Goal: Task Accomplishment & Management: Complete application form

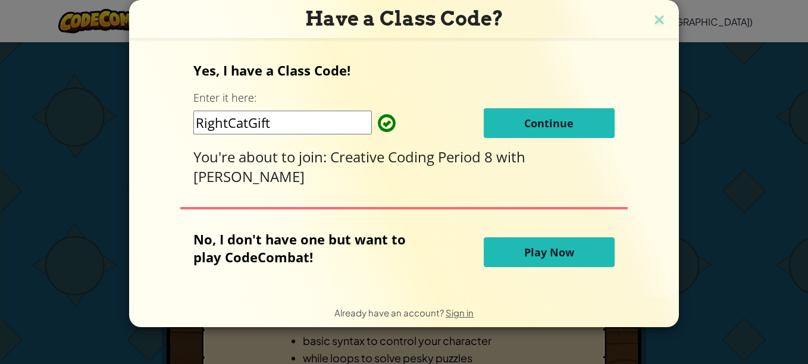
click at [535, 124] on span "Continue" at bounding box center [548, 123] width 49 height 14
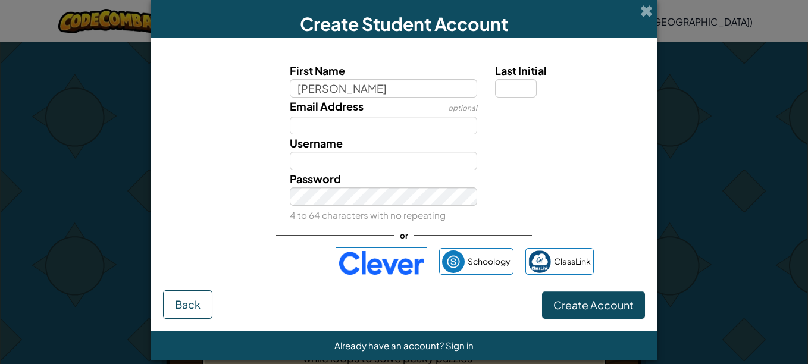
type input "owen"
type input "Owen"
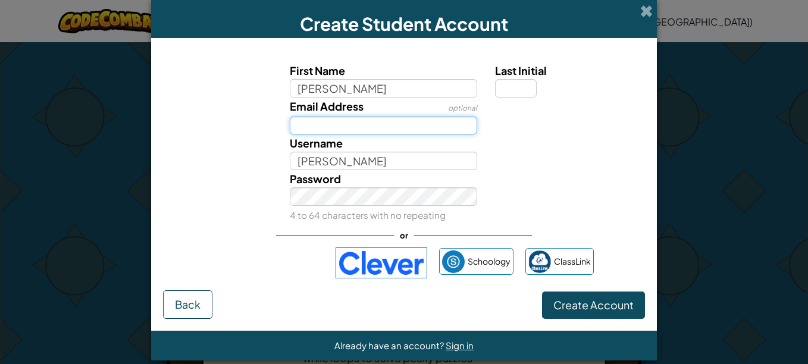
click at [385, 123] on input "Email Address" at bounding box center [384, 126] width 188 height 18
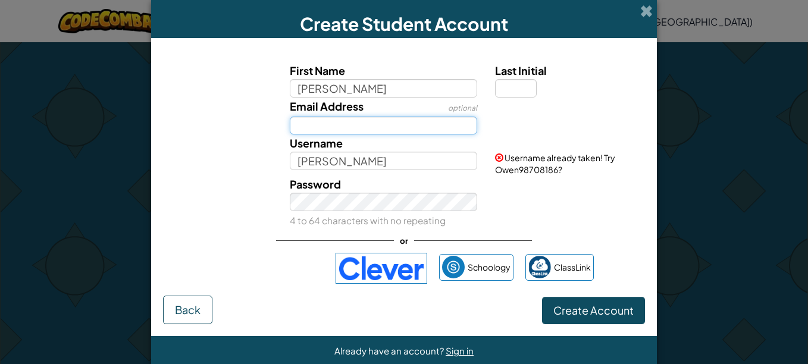
type input "31omarston@go.dsdmail.net"
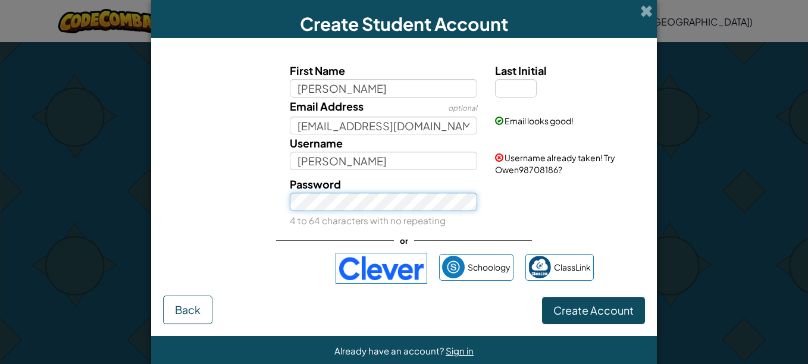
click at [542, 297] on button "Create Account" at bounding box center [593, 310] width 103 height 27
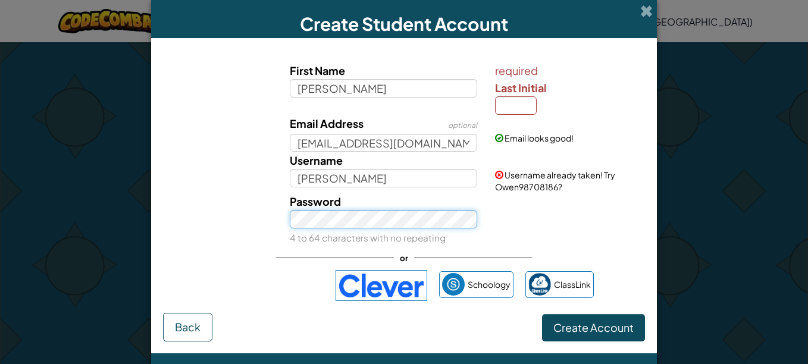
click at [542, 314] on button "Create Account" at bounding box center [593, 327] width 103 height 27
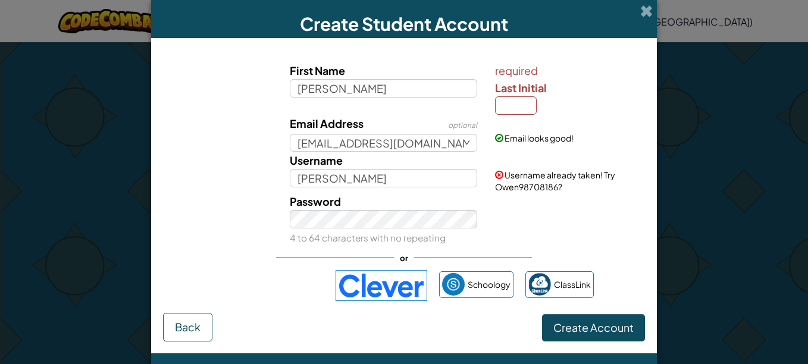
click at [366, 273] on img at bounding box center [382, 285] width 92 height 31
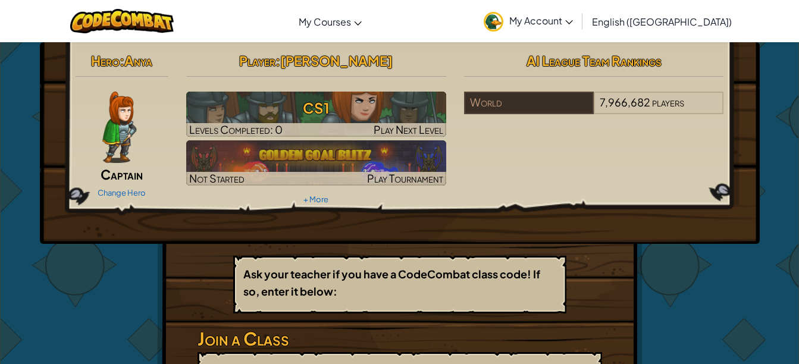
click at [120, 136] on img at bounding box center [119, 127] width 34 height 71
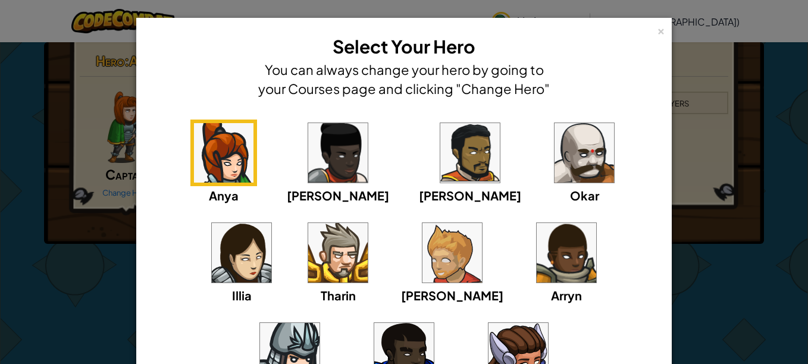
click at [554, 171] on img at bounding box center [583, 152] width 59 height 59
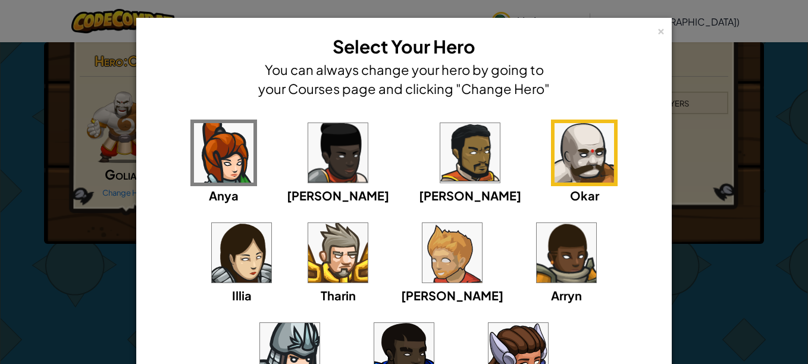
click at [434, 323] on img at bounding box center [403, 352] width 59 height 59
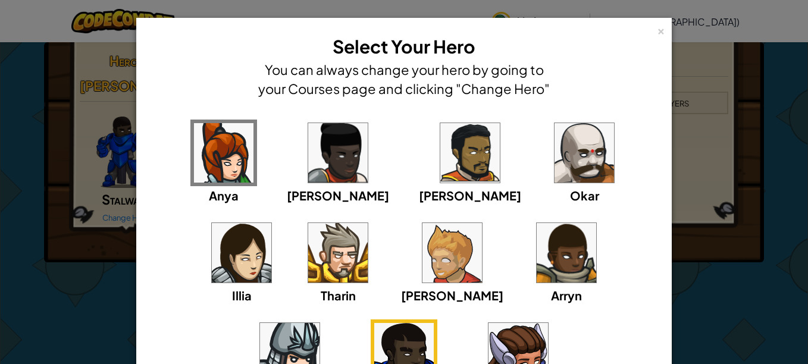
click at [690, 61] on div "× Select Your Hero You can always change your hero by going to your Courses pag…" at bounding box center [404, 182] width 808 height 364
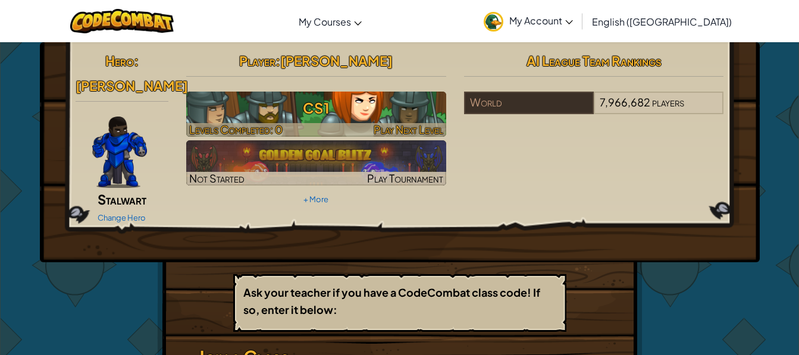
click at [229, 121] on h3 "CS1" at bounding box center [316, 108] width 260 height 27
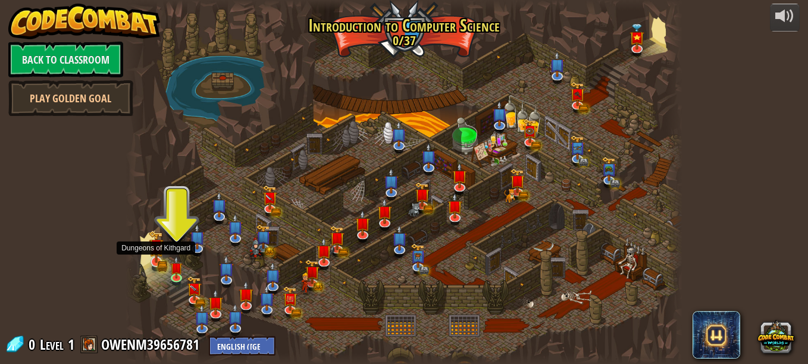
click at [159, 259] on img at bounding box center [156, 246] width 15 height 33
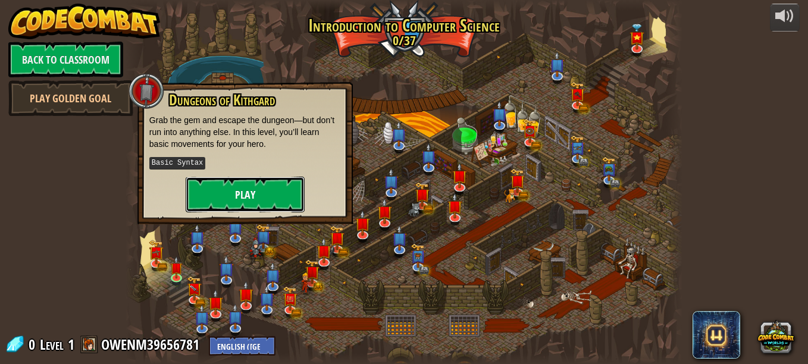
click at [224, 195] on button "Play" at bounding box center [245, 195] width 119 height 36
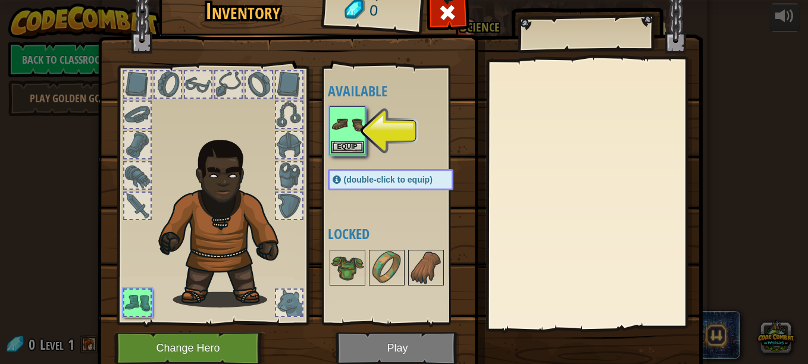
click at [352, 140] on img at bounding box center [347, 124] width 33 height 33
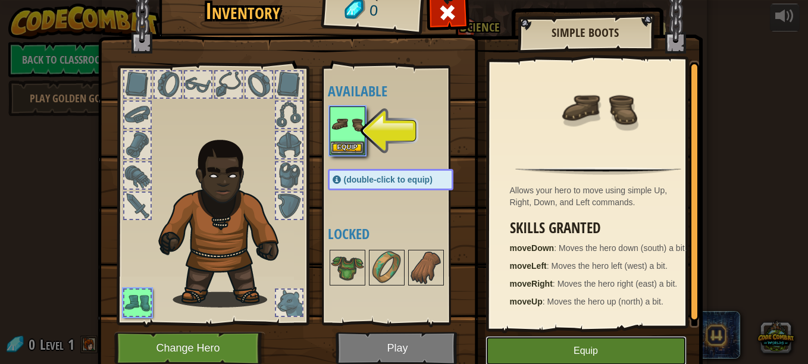
click at [545, 343] on button "Equip" at bounding box center [585, 351] width 201 height 30
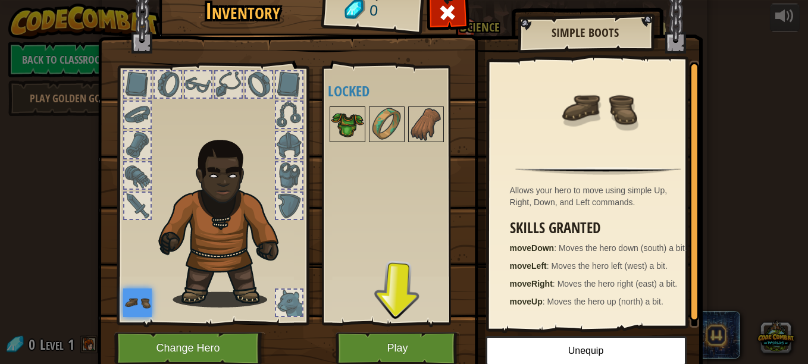
click at [352, 133] on img at bounding box center [347, 124] width 33 height 33
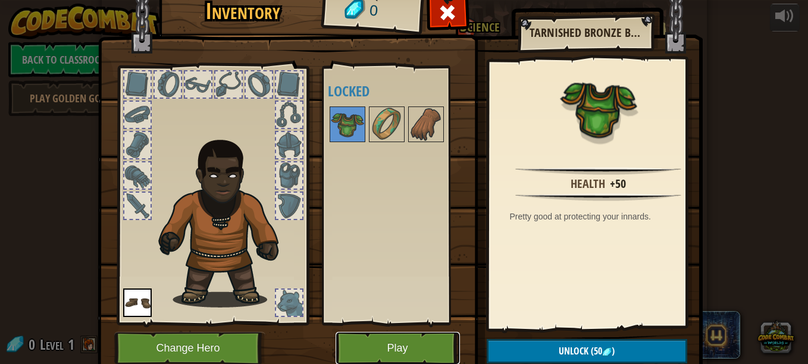
click at [404, 344] on button "Play" at bounding box center [398, 348] width 124 height 33
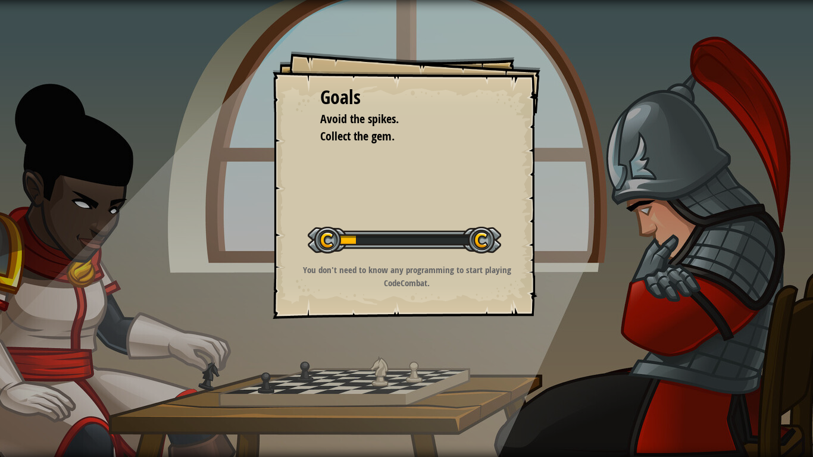
click at [391, 275] on p "You don't need to know any programming to start playing CodeCombat." at bounding box center [406, 277] width 239 height 26
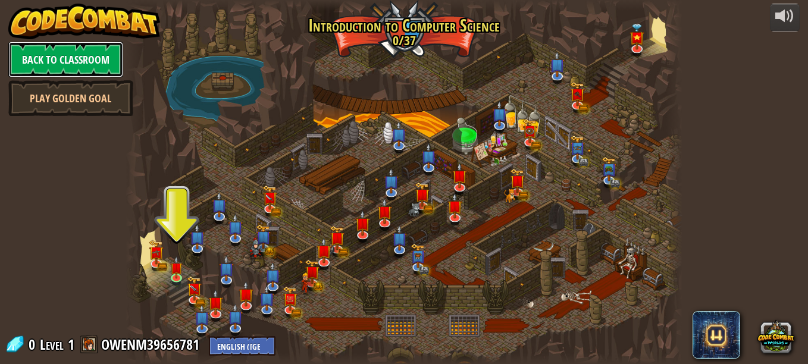
click at [52, 63] on link "Back to Classroom" at bounding box center [65, 60] width 115 height 36
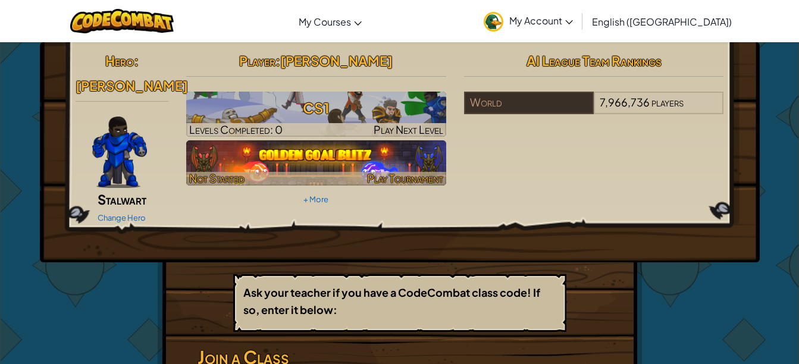
scroll to position [119, 0]
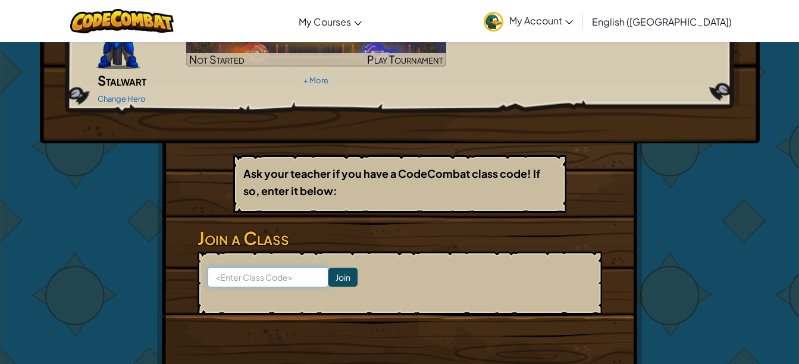
click at [264, 267] on input at bounding box center [268, 277] width 121 height 20
type input "rightcatgift"
click at [336, 268] on input "Join" at bounding box center [342, 277] width 29 height 19
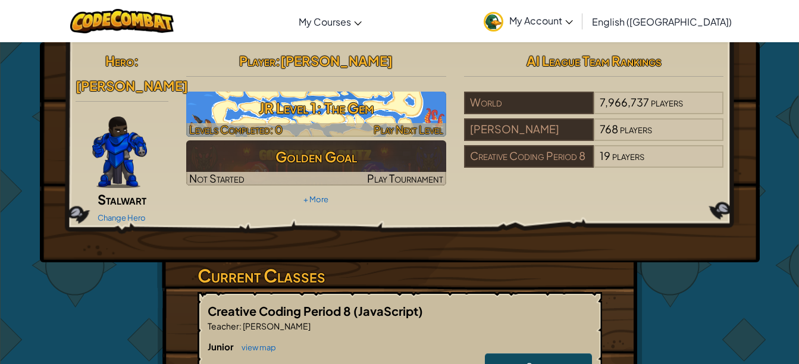
click at [344, 116] on h3 "JR Level 1: The Gem" at bounding box center [316, 108] width 260 height 27
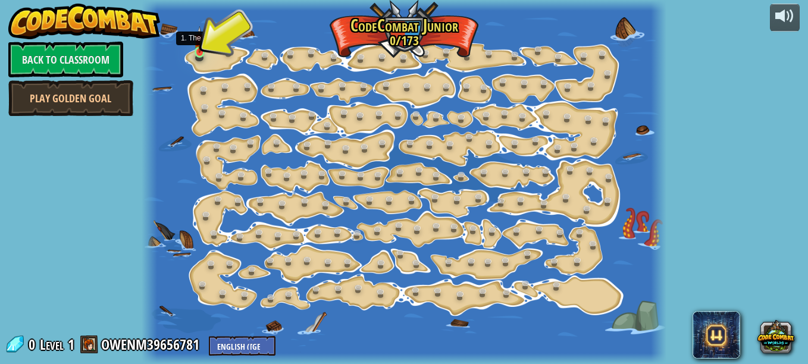
click at [198, 51] on img at bounding box center [200, 39] width 12 height 27
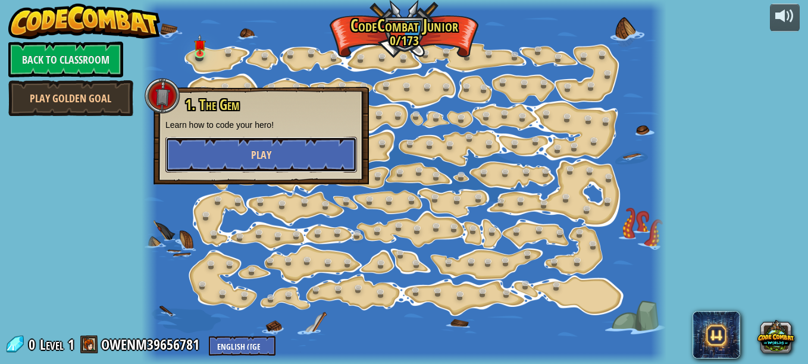
click at [223, 153] on button "Play" at bounding box center [261, 155] width 192 height 36
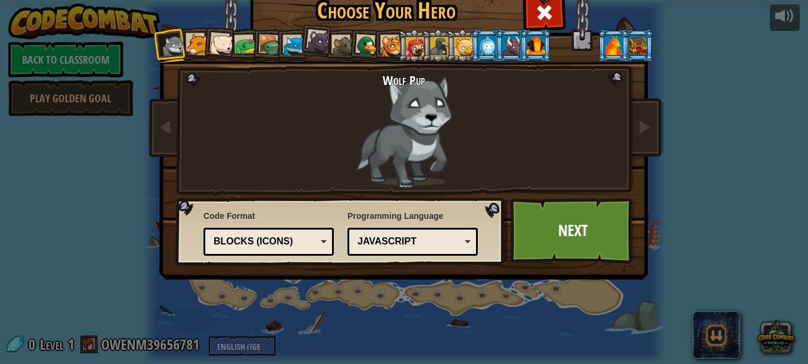
click at [190, 48] on div at bounding box center [198, 45] width 22 height 22
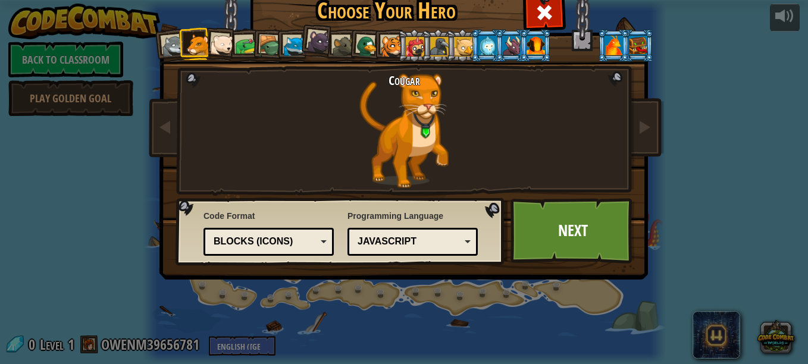
click at [215, 42] on div at bounding box center [222, 45] width 24 height 24
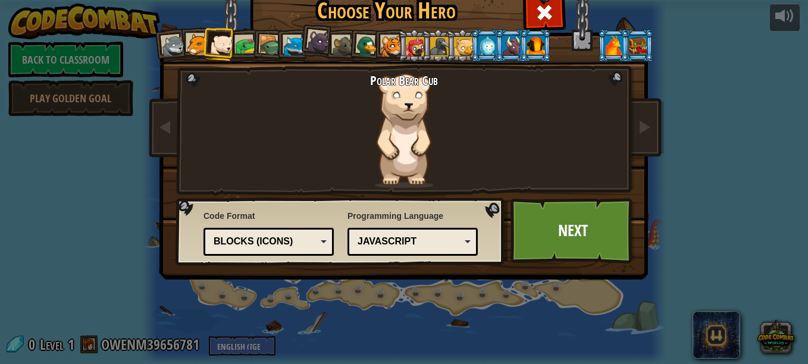
click at [236, 43] on div at bounding box center [246, 46] width 22 height 22
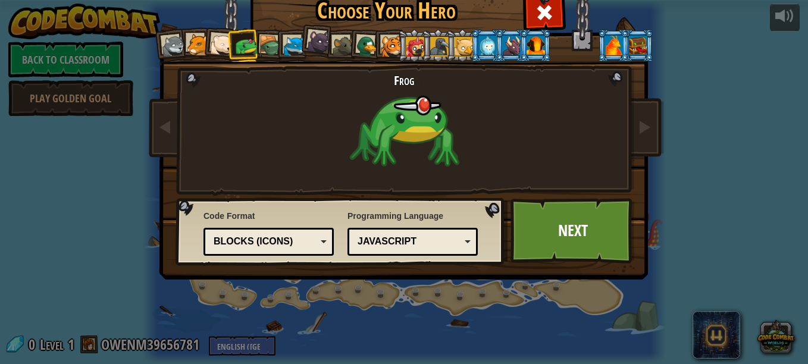
click at [264, 41] on div at bounding box center [270, 46] width 23 height 23
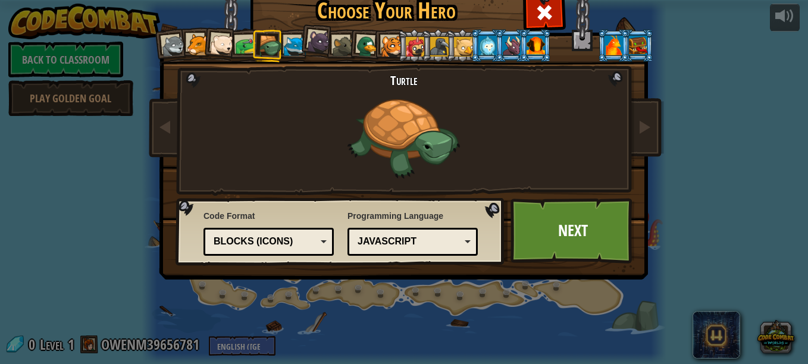
click at [299, 43] on li at bounding box center [316, 41] width 35 height 36
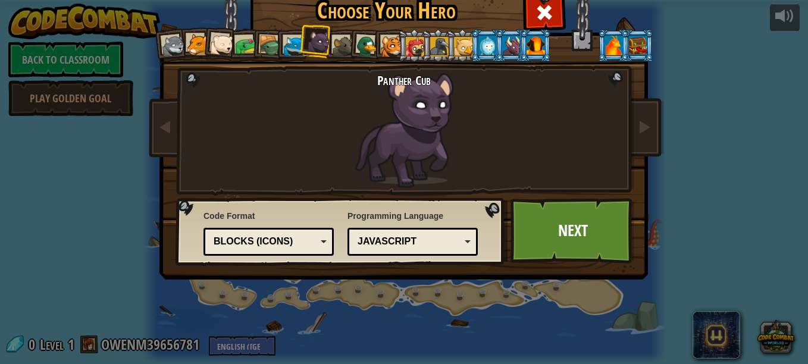
click at [337, 43] on div at bounding box center [344, 47] width 22 height 22
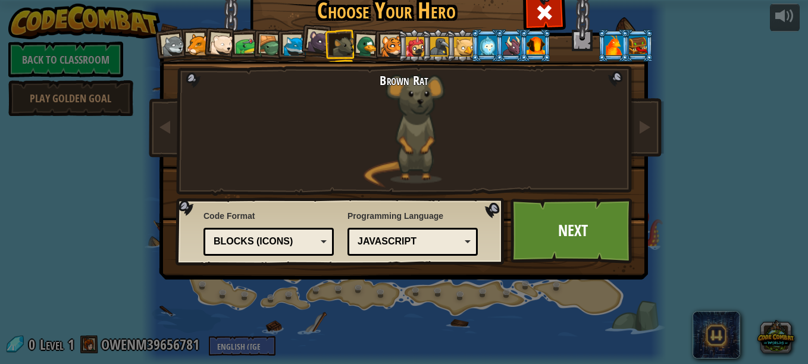
click at [356, 45] on div at bounding box center [367, 46] width 23 height 23
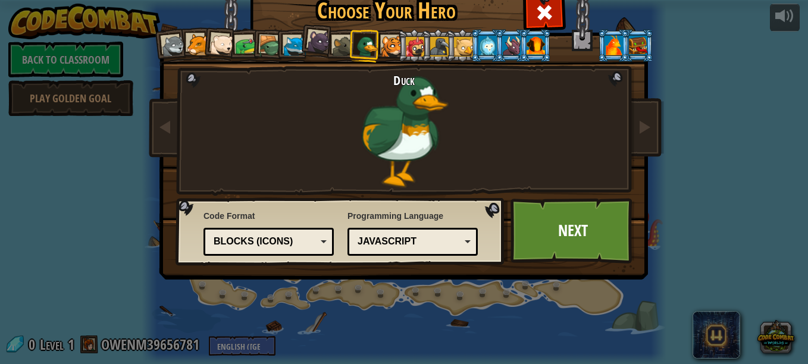
click at [383, 45] on div at bounding box center [392, 47] width 22 height 22
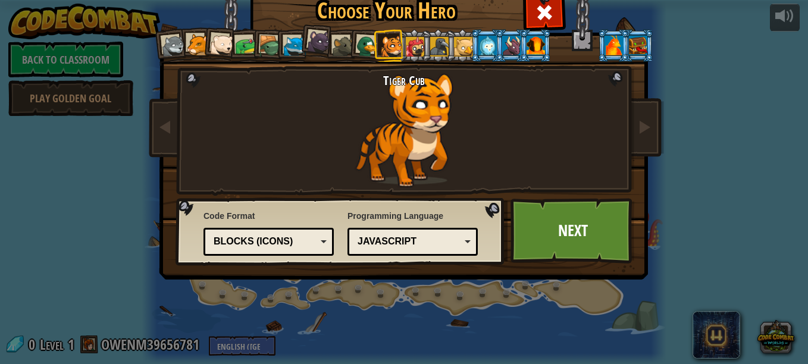
click at [408, 44] on div at bounding box center [415, 46] width 19 height 19
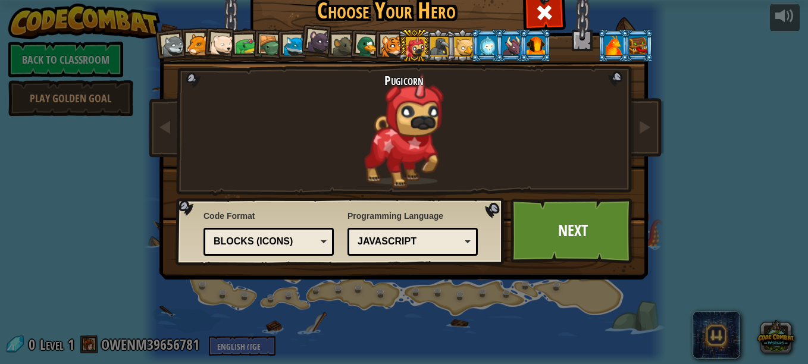
drag, startPoint x: 441, startPoint y: 44, endPoint x: 455, endPoint y: 44, distance: 14.3
click at [442, 29] on ol at bounding box center [404, 29] width 491 height 0
click at [459, 44] on div at bounding box center [463, 46] width 19 height 19
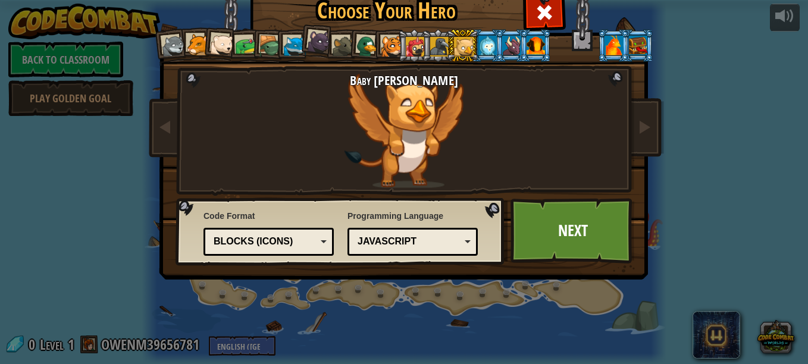
click at [484, 48] on div at bounding box center [487, 45] width 18 height 19
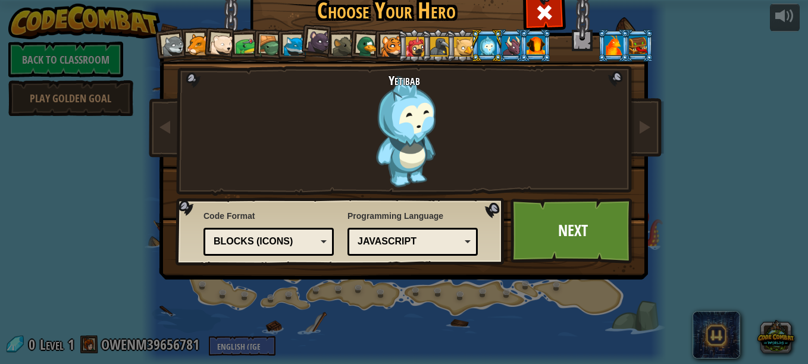
click at [504, 49] on div at bounding box center [511, 45] width 18 height 19
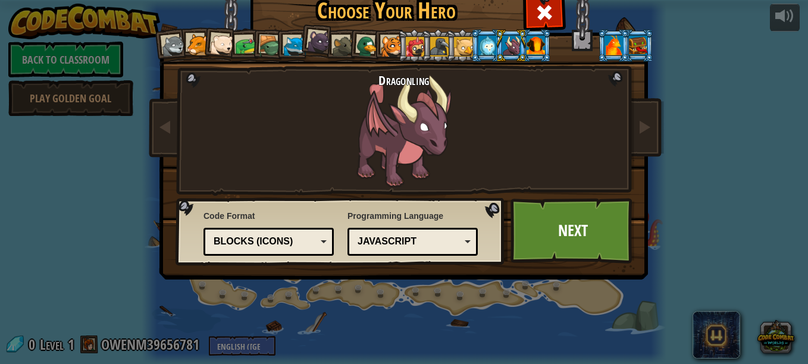
click at [532, 45] on div at bounding box center [536, 45] width 18 height 19
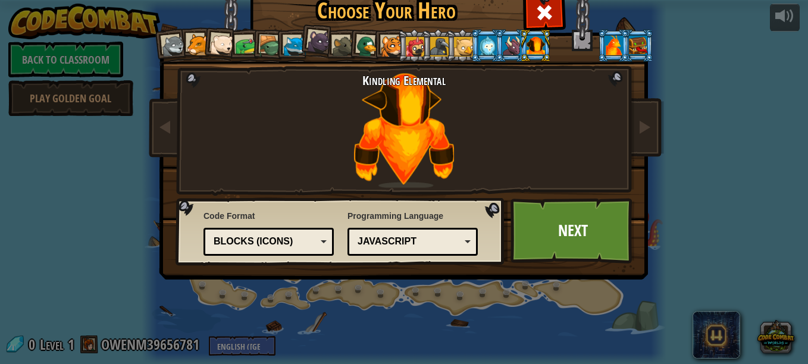
click at [361, 48] on div at bounding box center [367, 46] width 23 height 23
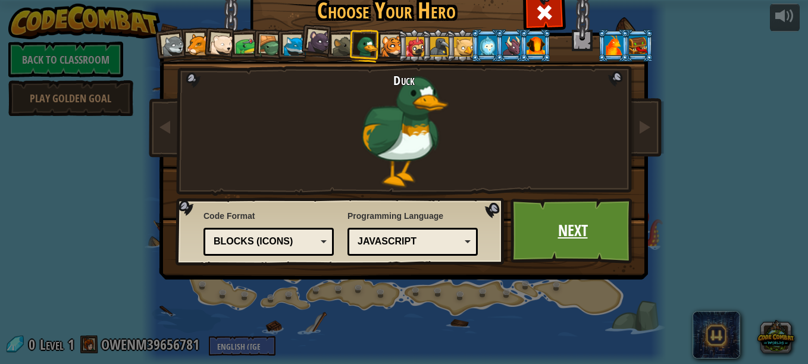
click at [580, 225] on link "Next" at bounding box center [572, 230] width 124 height 65
